Goal: Task Accomplishment & Management: Use online tool/utility

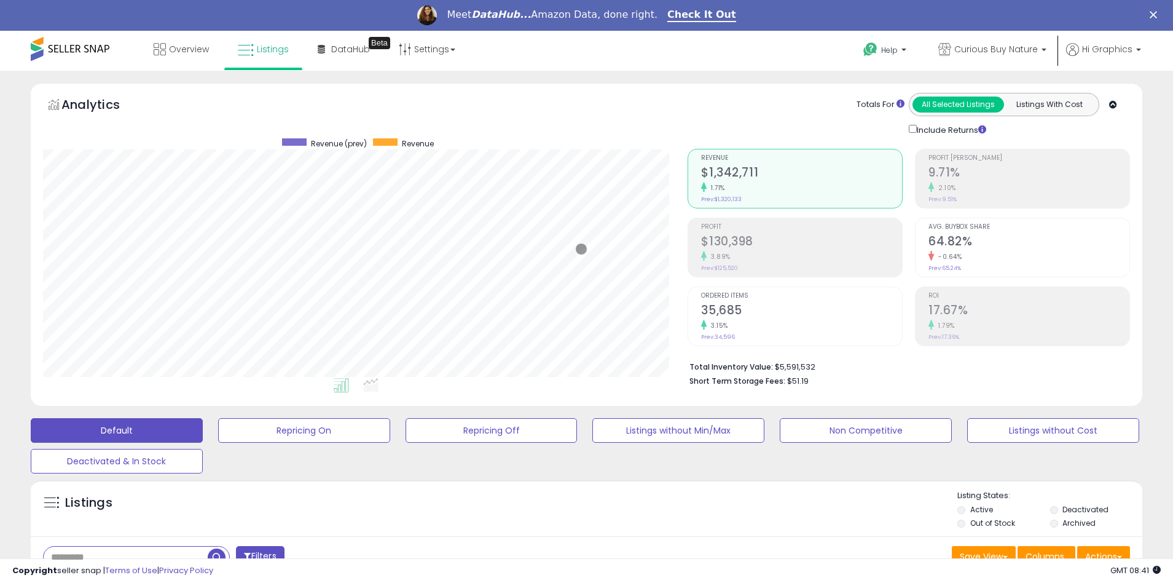
scroll to position [252, 645]
click at [999, 49] on span "Curious Buy Nature" at bounding box center [996, 49] width 84 height 12
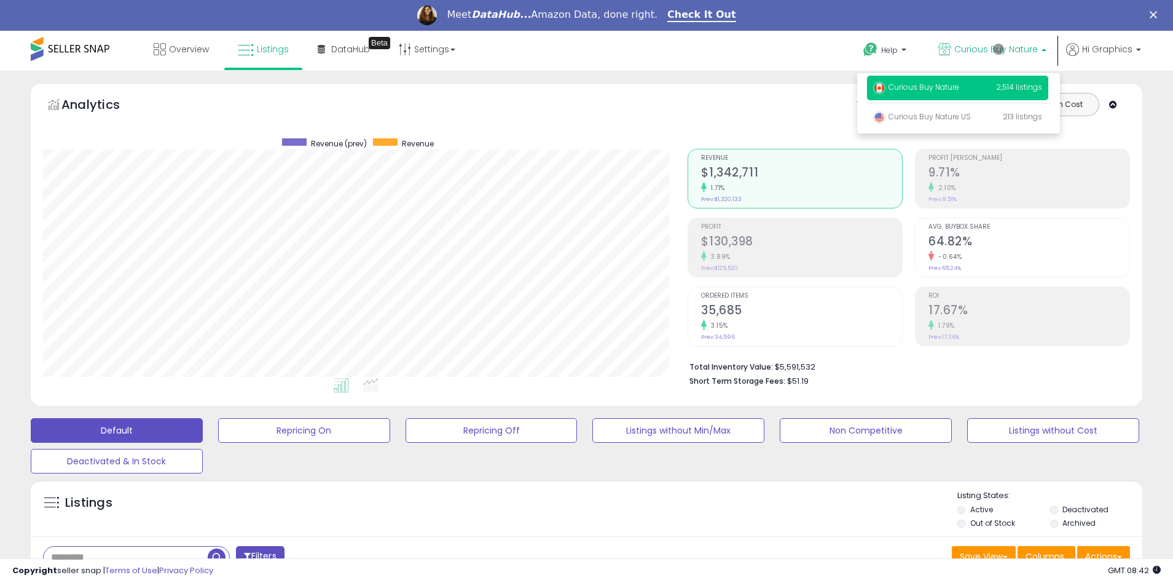
click at [960, 89] on p "Curious Buy Nature 2,514 listings" at bounding box center [957, 88] width 181 height 25
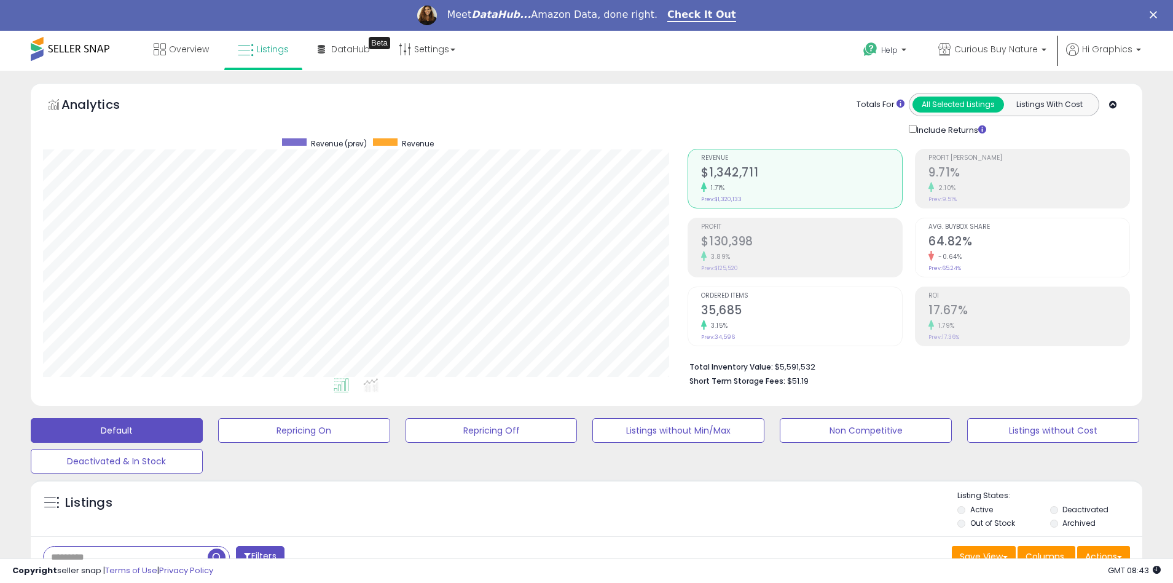
scroll to position [264, 0]
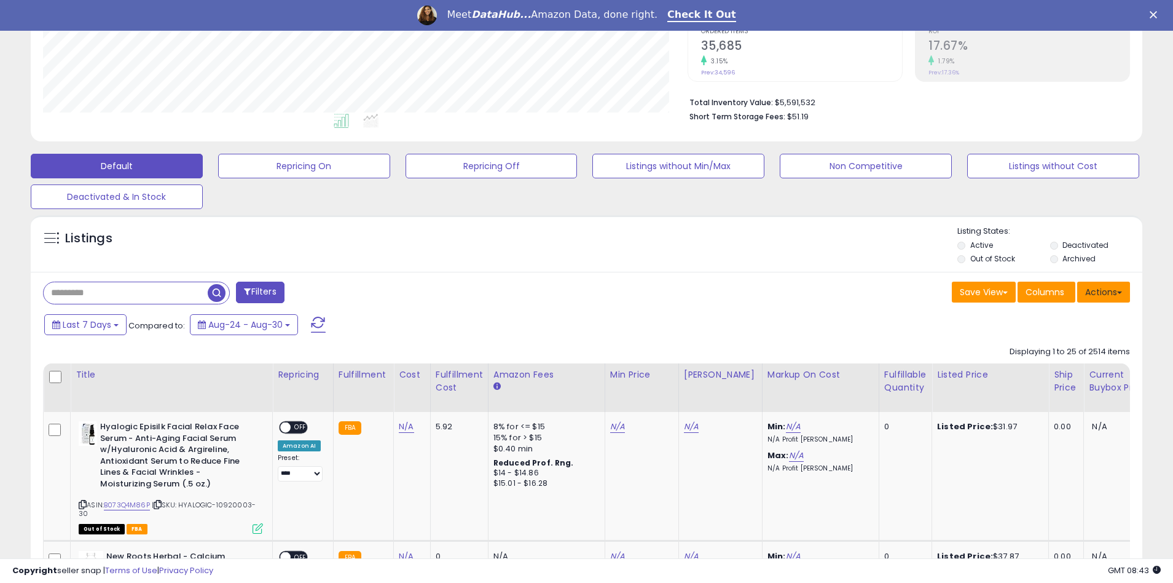
click at [1104, 291] on button "Actions" at bounding box center [1103, 291] width 53 height 21
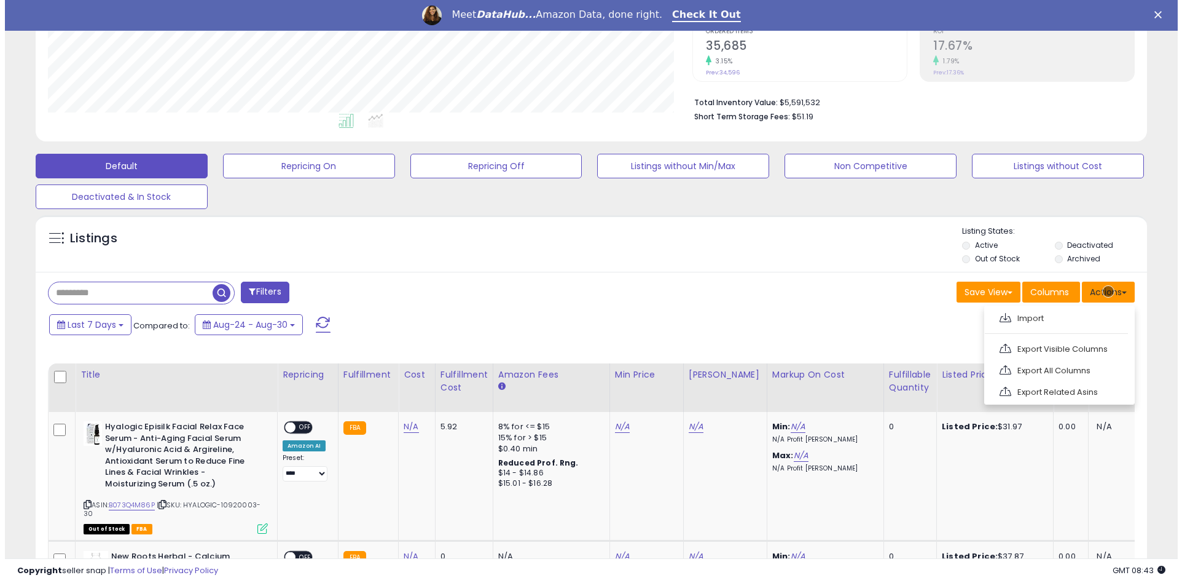
scroll to position [291, 0]
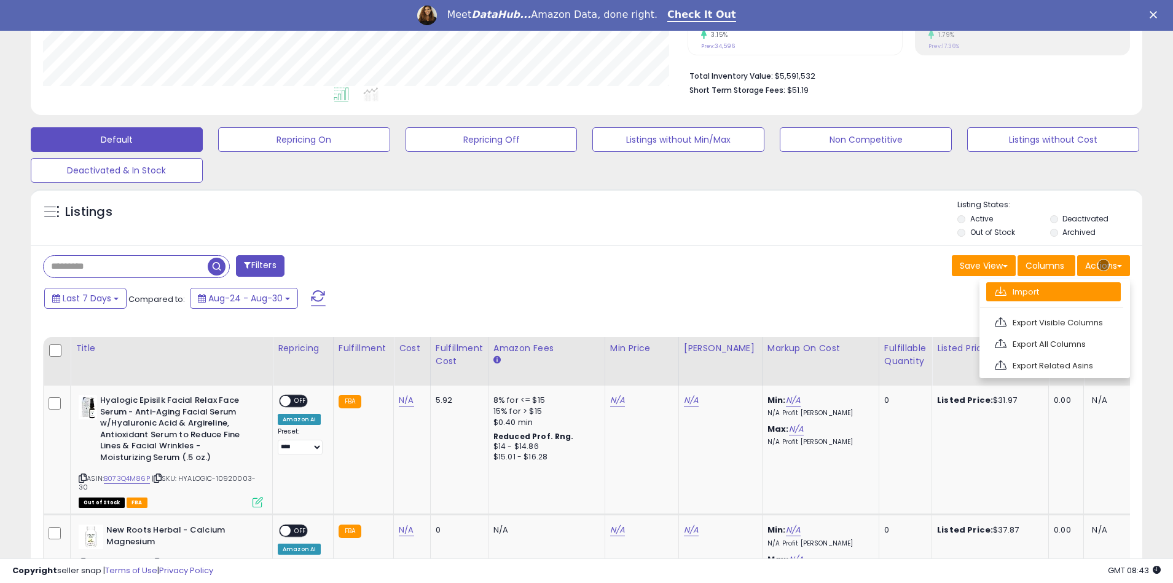
click at [1053, 291] on link "Import" at bounding box center [1053, 291] width 135 height 19
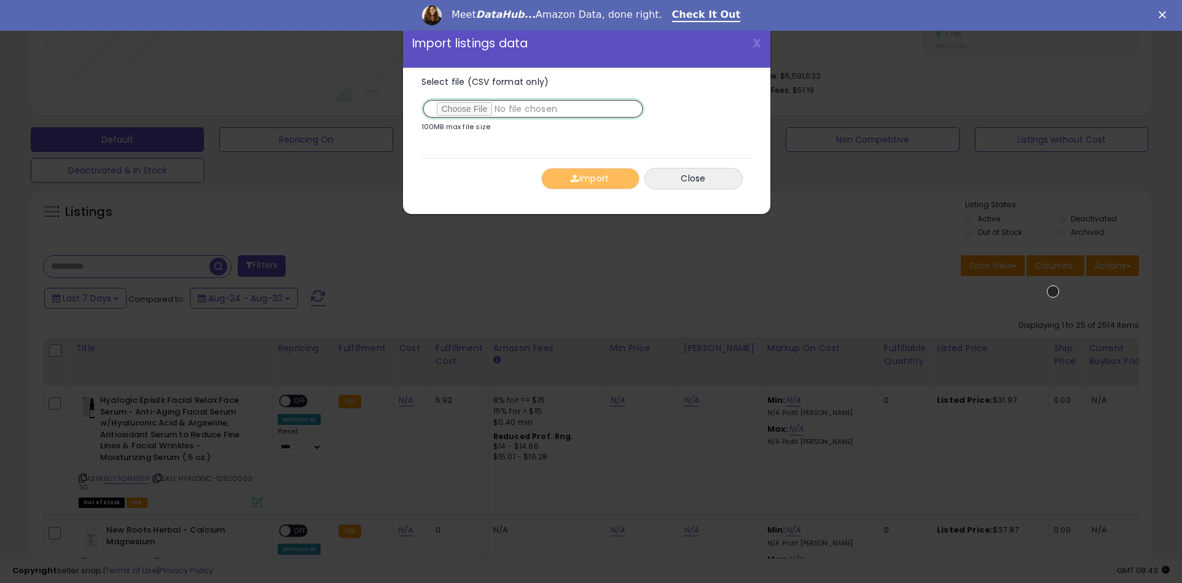
click at [530, 109] on input "Select file (CSV format only)" at bounding box center [533, 108] width 223 height 21
type input "**********"
click at [590, 178] on button "Import" at bounding box center [590, 179] width 98 height 22
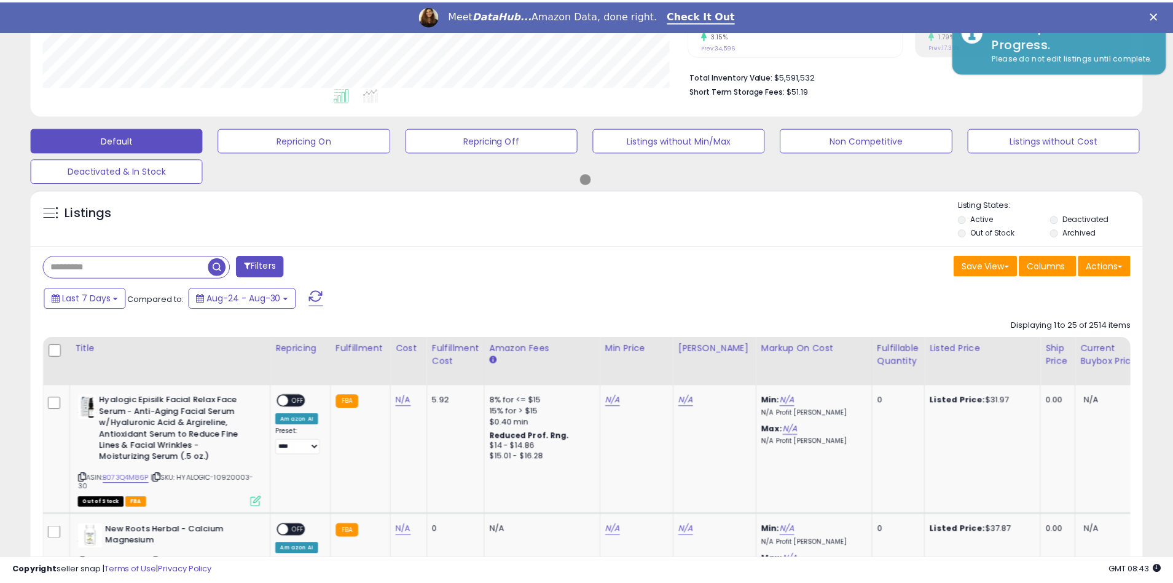
scroll to position [614256, 613863]
